Goal: Information Seeking & Learning: Learn about a topic

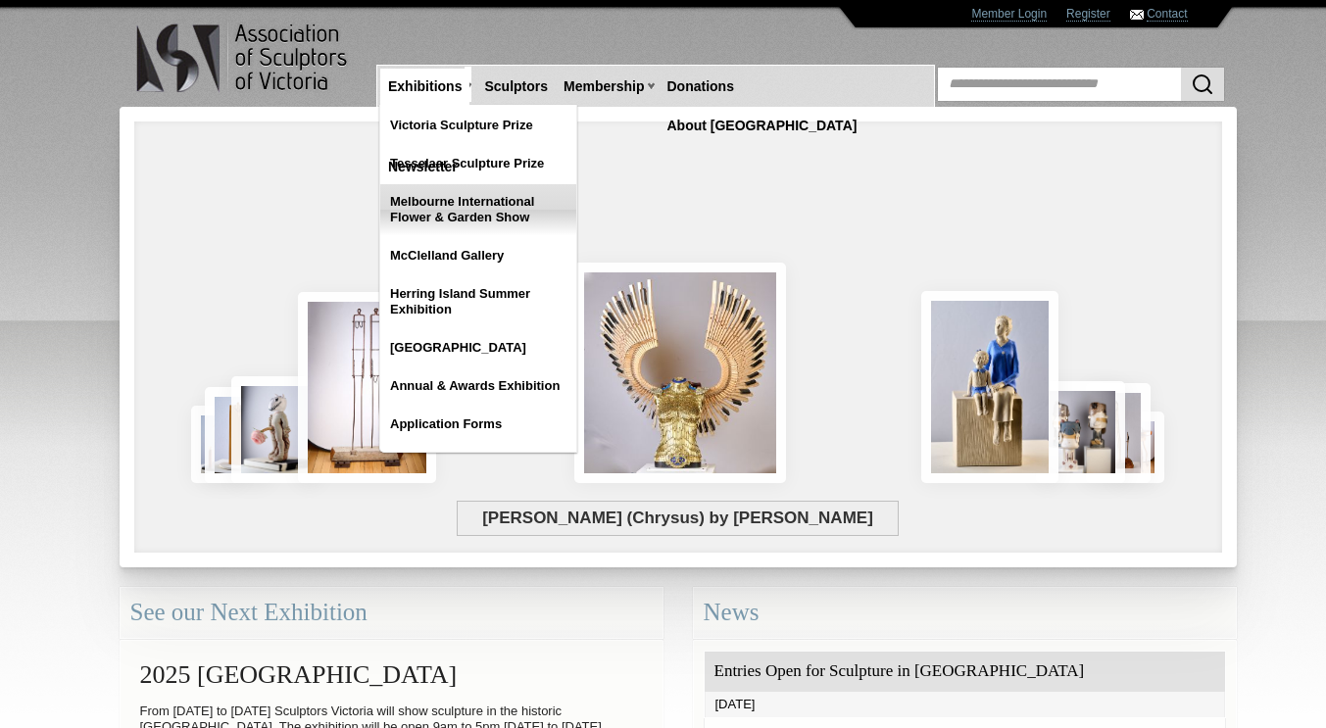
click at [428, 204] on link "Melbourne International Flower & Garden Show" at bounding box center [478, 209] width 196 height 51
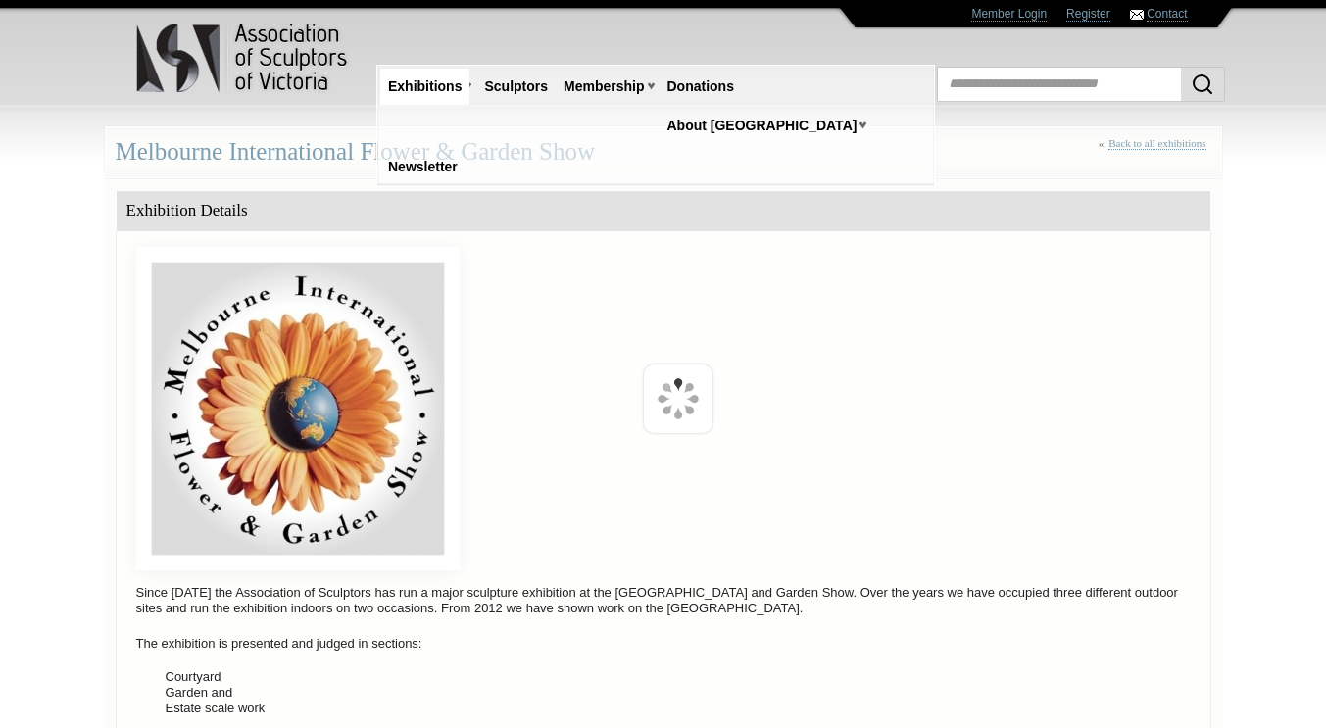
scroll to position [751, 0]
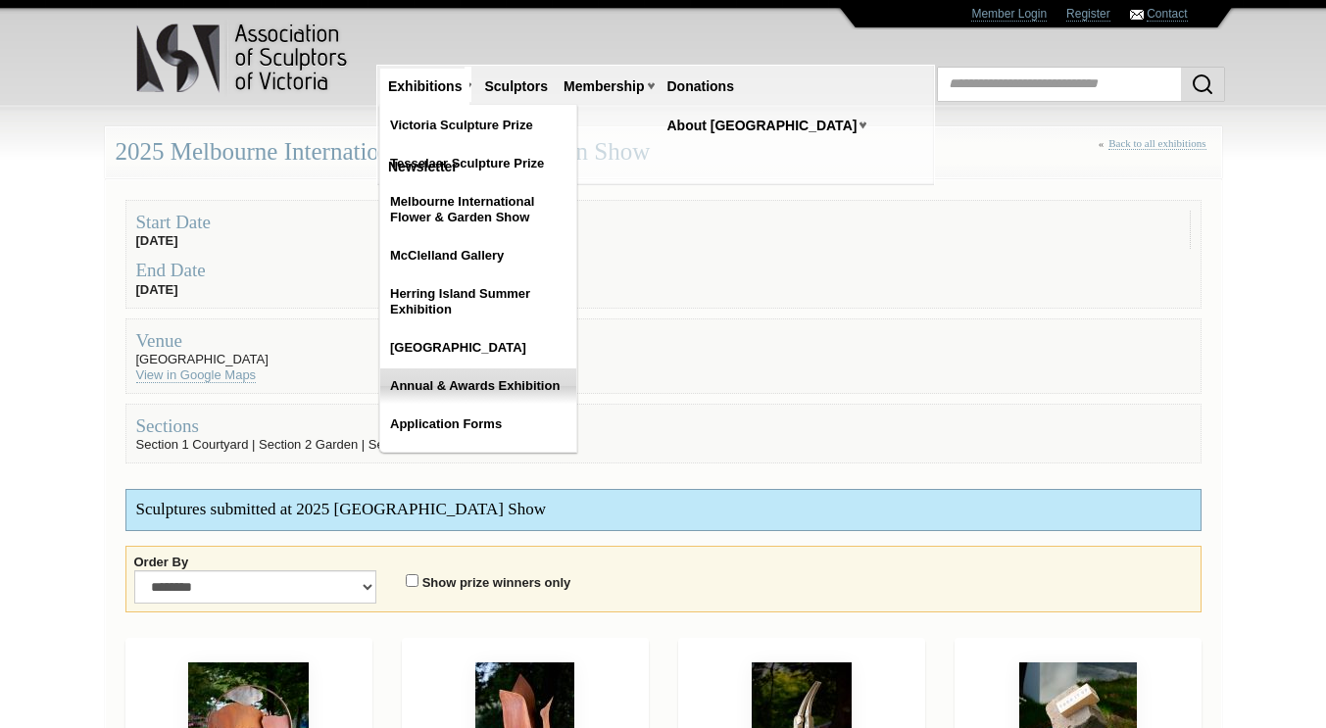
click at [461, 392] on link "Annual & Awards Exhibition" at bounding box center [478, 386] width 196 height 35
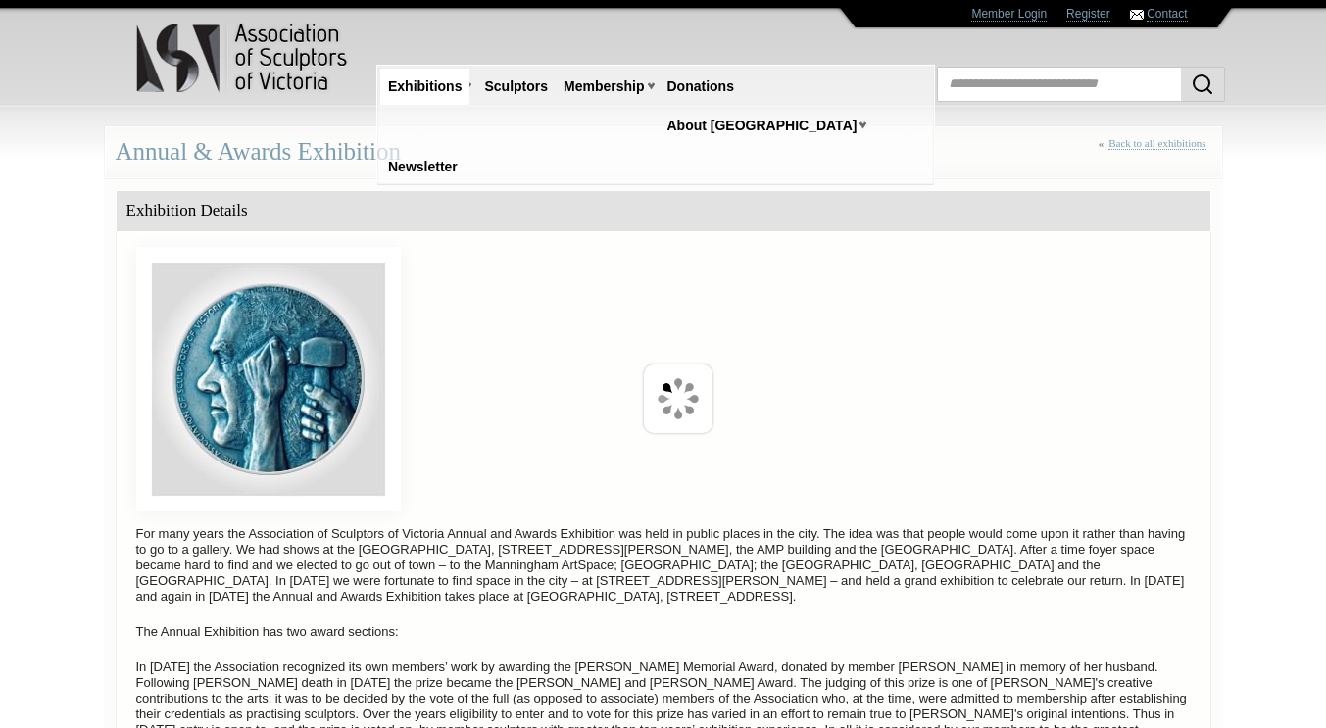
scroll to position [621, 0]
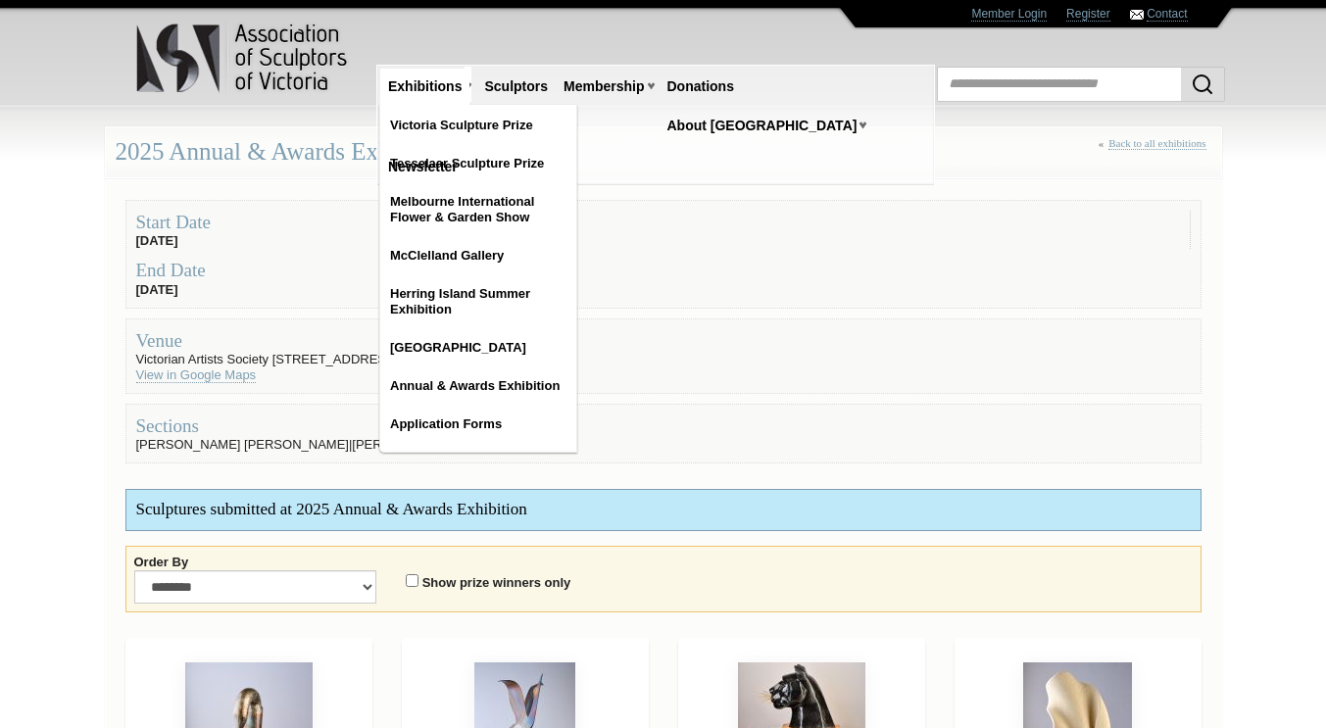
click at [442, 85] on link "Exhibitions" at bounding box center [424, 87] width 89 height 36
click at [441, 294] on link "Herring Island Summer Exhibition" at bounding box center [478, 301] width 196 height 51
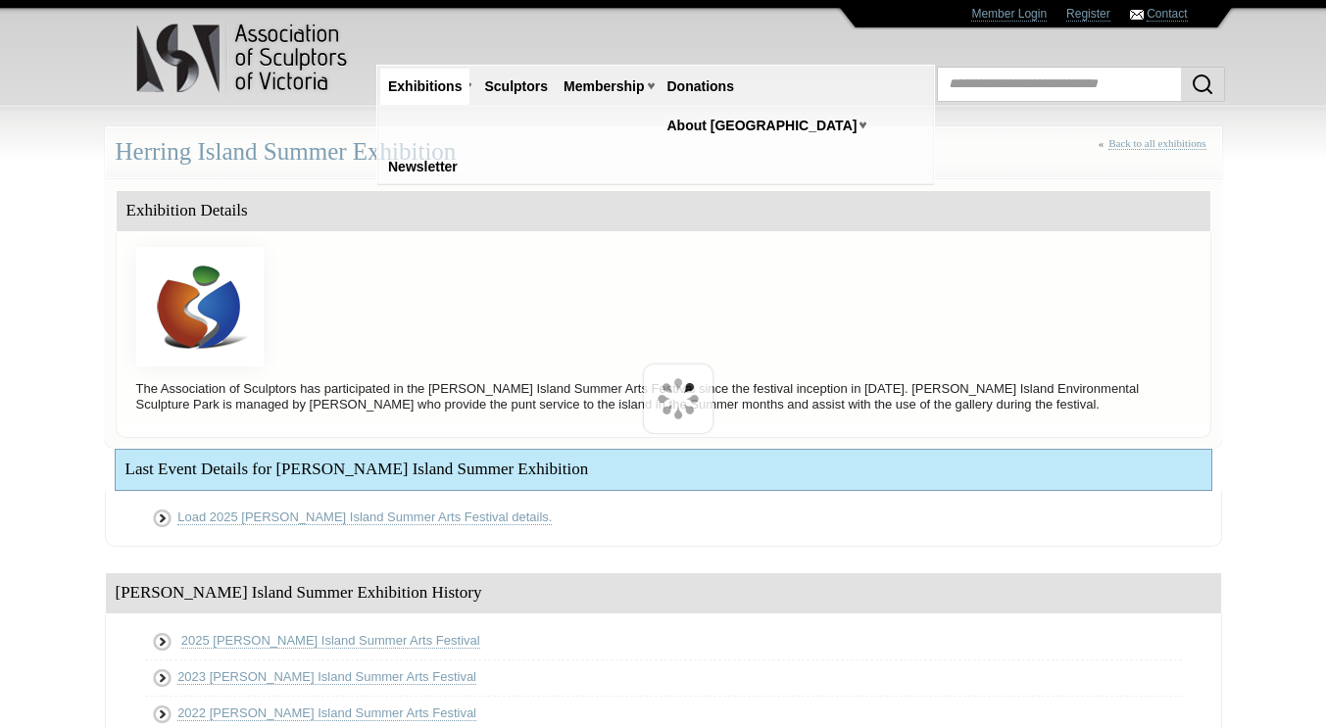
scroll to position [359, 0]
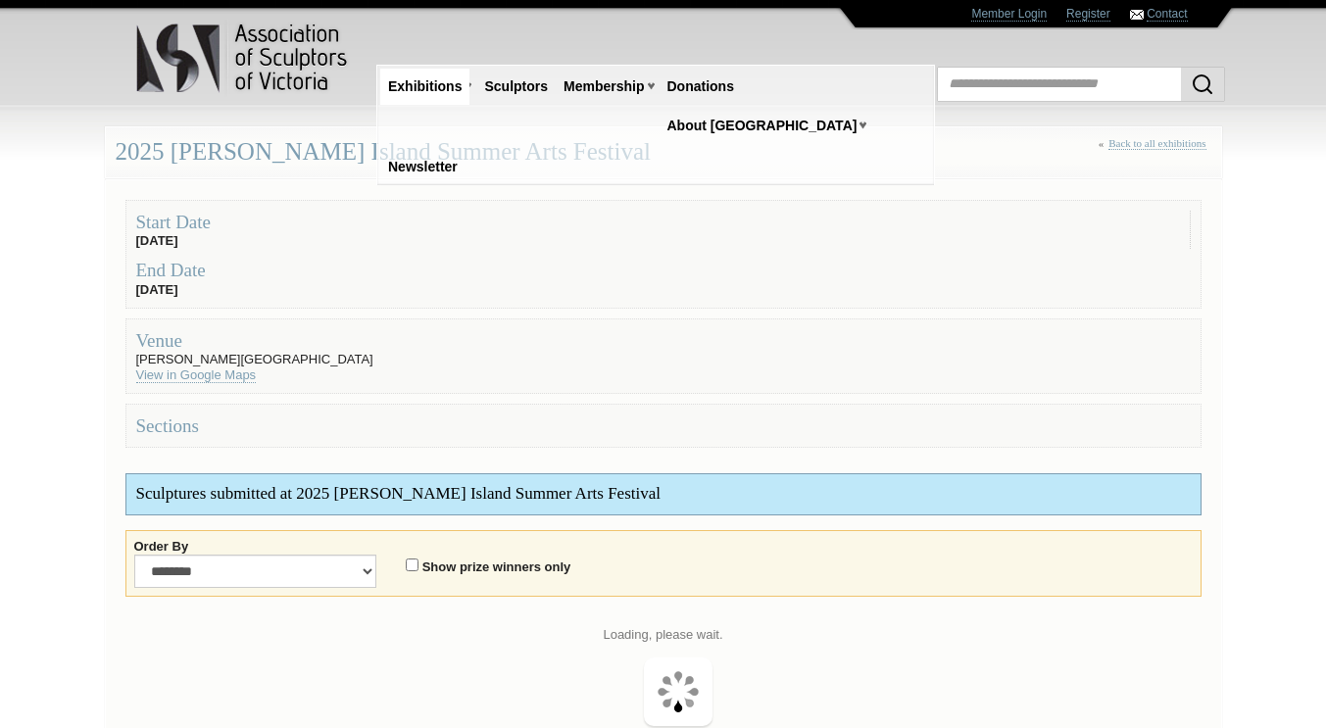
click at [363, 285] on div "End Date [DATE]" at bounding box center [663, 278] width 1055 height 38
